Goal: Information Seeking & Learning: Learn about a topic

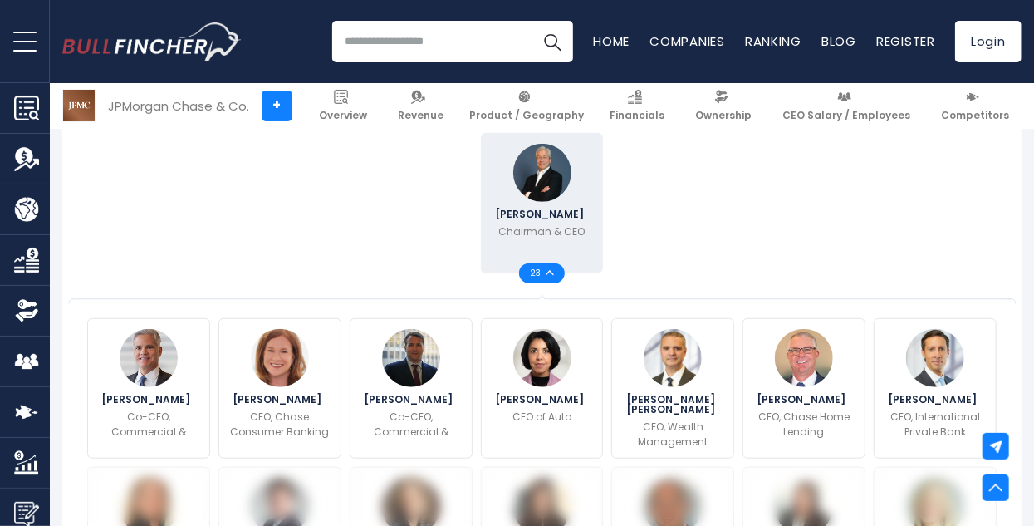
scroll to position [498, 0]
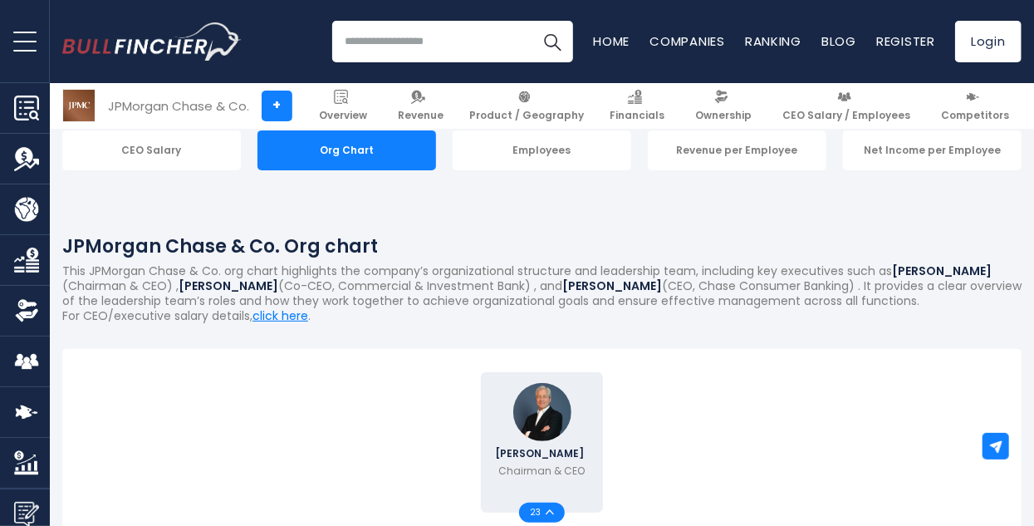
scroll to position [342, 0]
